Goal: Transaction & Acquisition: Purchase product/service

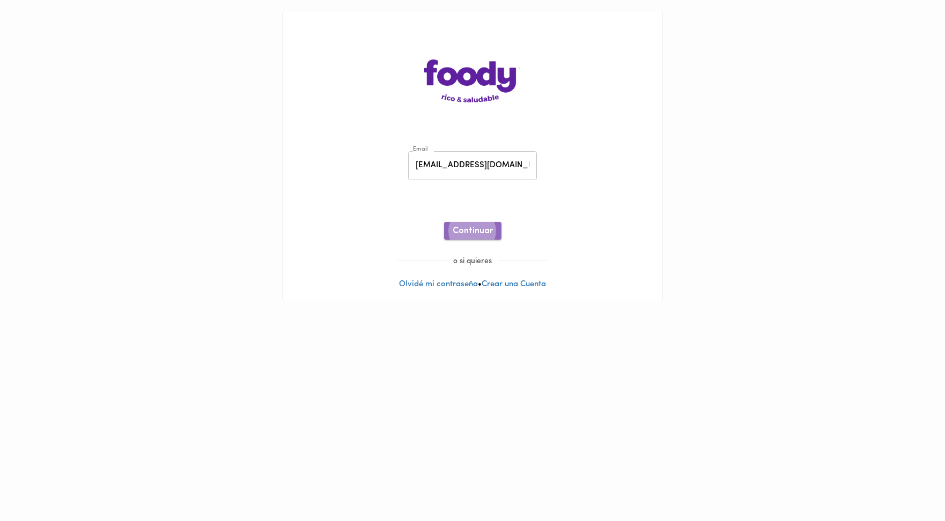
click at [462, 228] on span "Continuar" at bounding box center [473, 231] width 40 height 10
click at [470, 231] on span "Ingresar" at bounding box center [473, 231] width 34 height 10
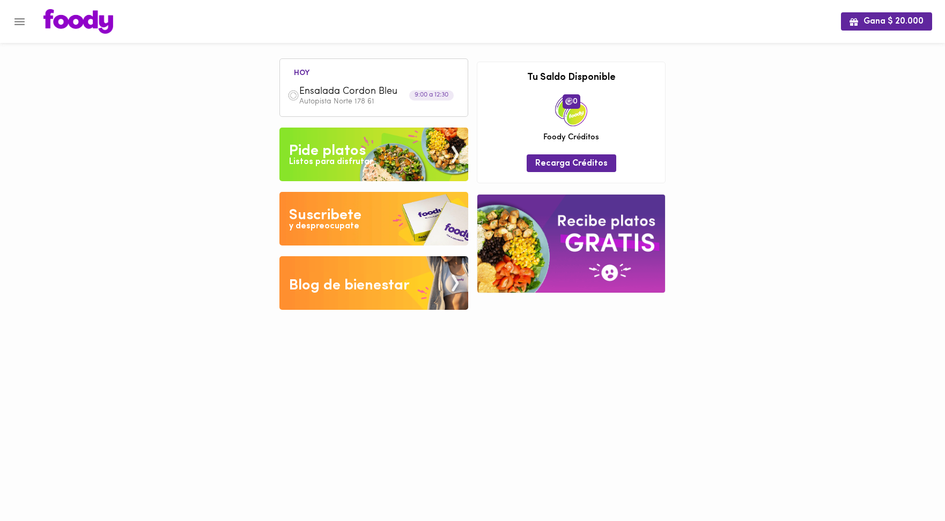
click at [395, 96] on span "Ensalada Cordon Bleu" at bounding box center [360, 92] width 123 height 12
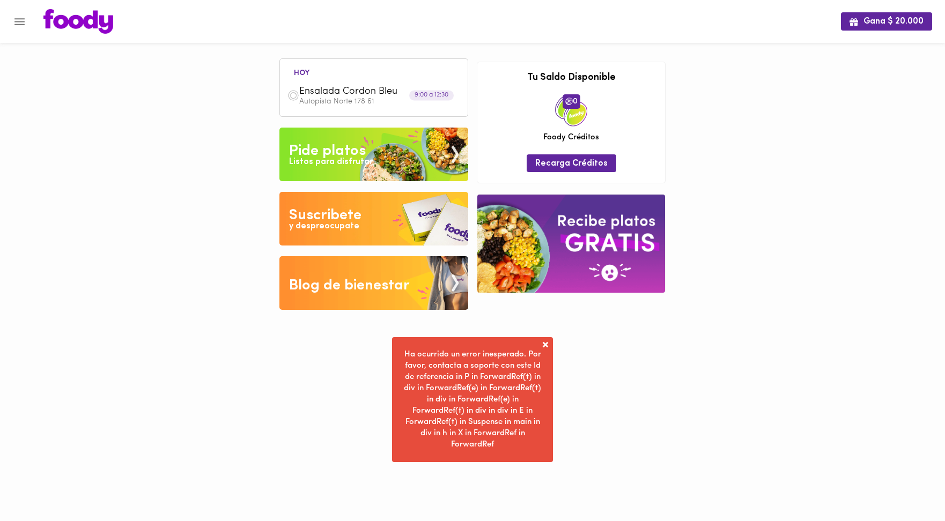
click at [547, 341] on span at bounding box center [545, 344] width 11 height 11
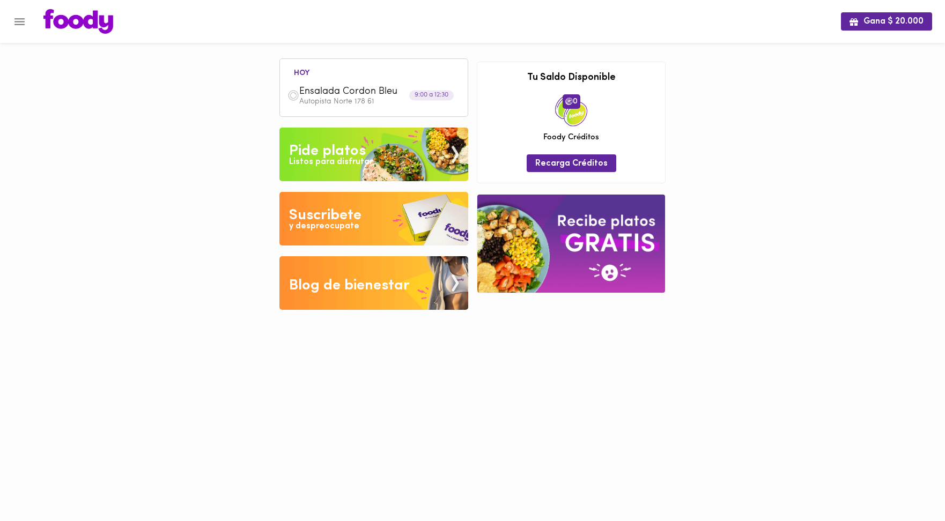
click at [856, 217] on div "Gana $ 20.000 hoy Ensalada Cordon Bleu Autopista Norte 178 61 9:00 a 12:30 Tu p…" at bounding box center [472, 163] width 945 height 326
